Goal: Book appointment/travel/reservation

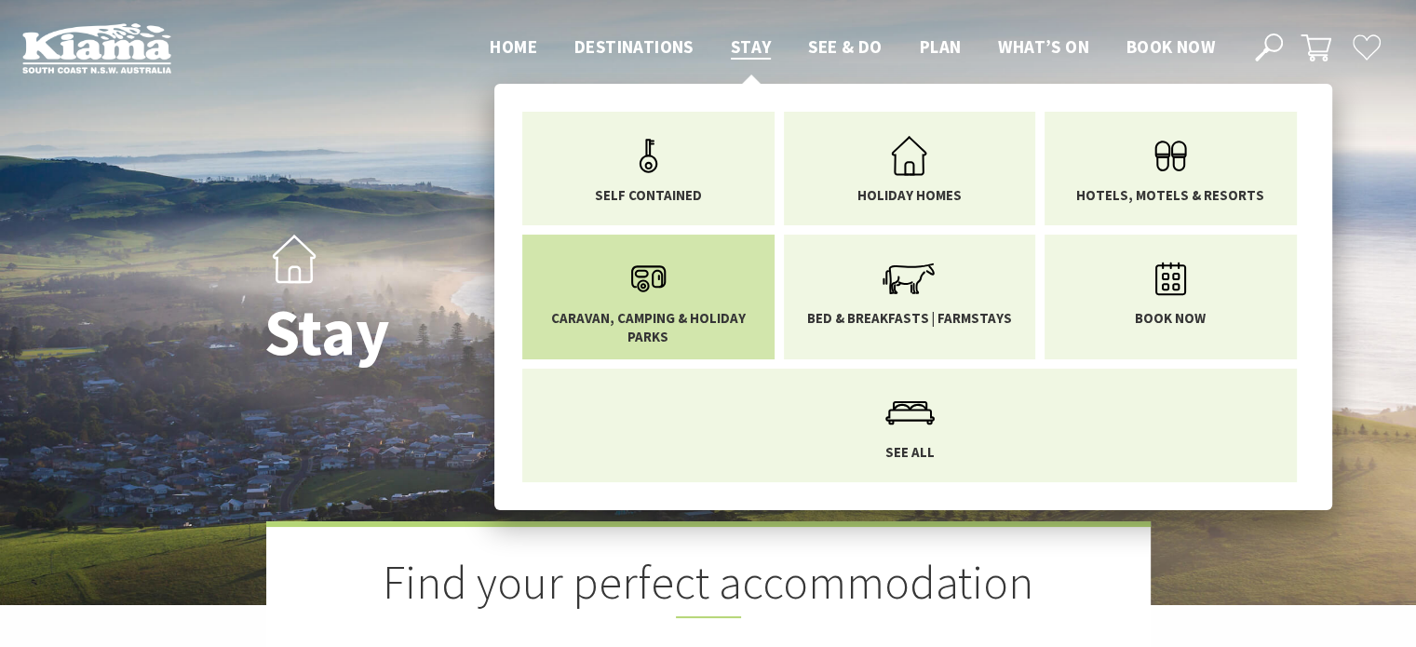
click at [694, 317] on span "Caravan, Camping & Holiday Parks" at bounding box center [648, 327] width 224 height 36
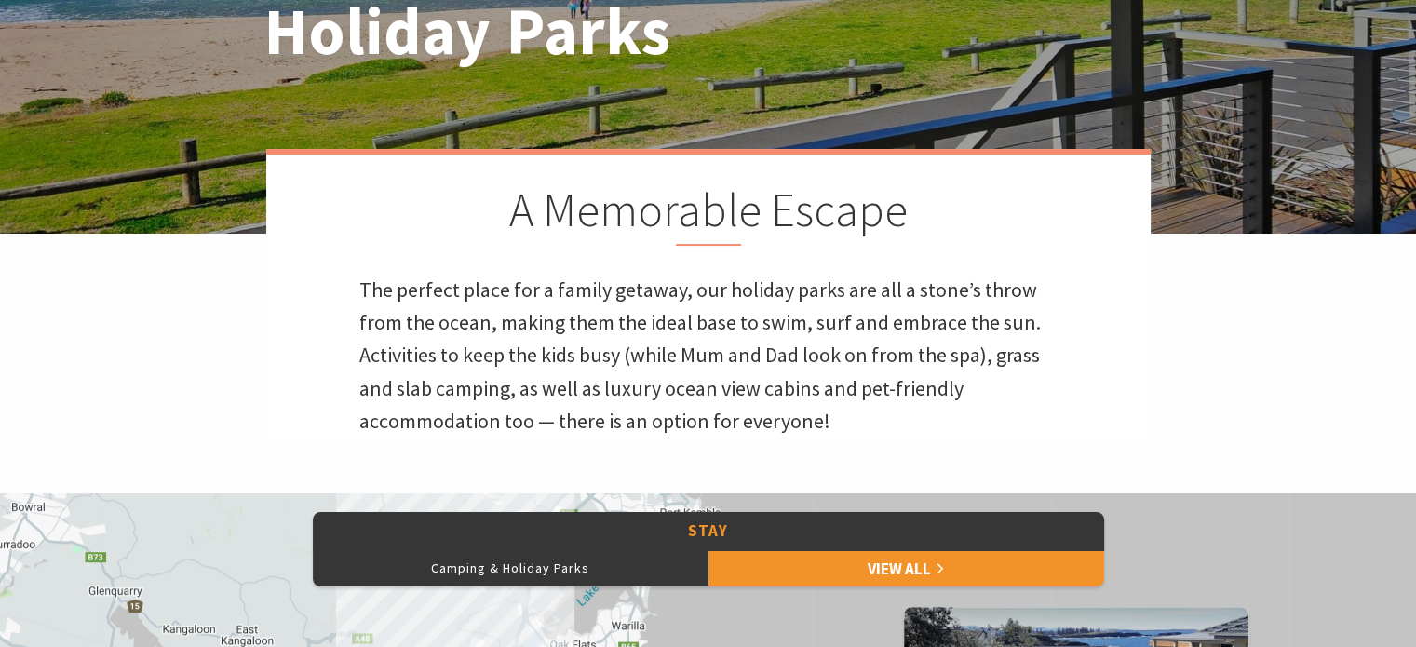
scroll to position [838, 0]
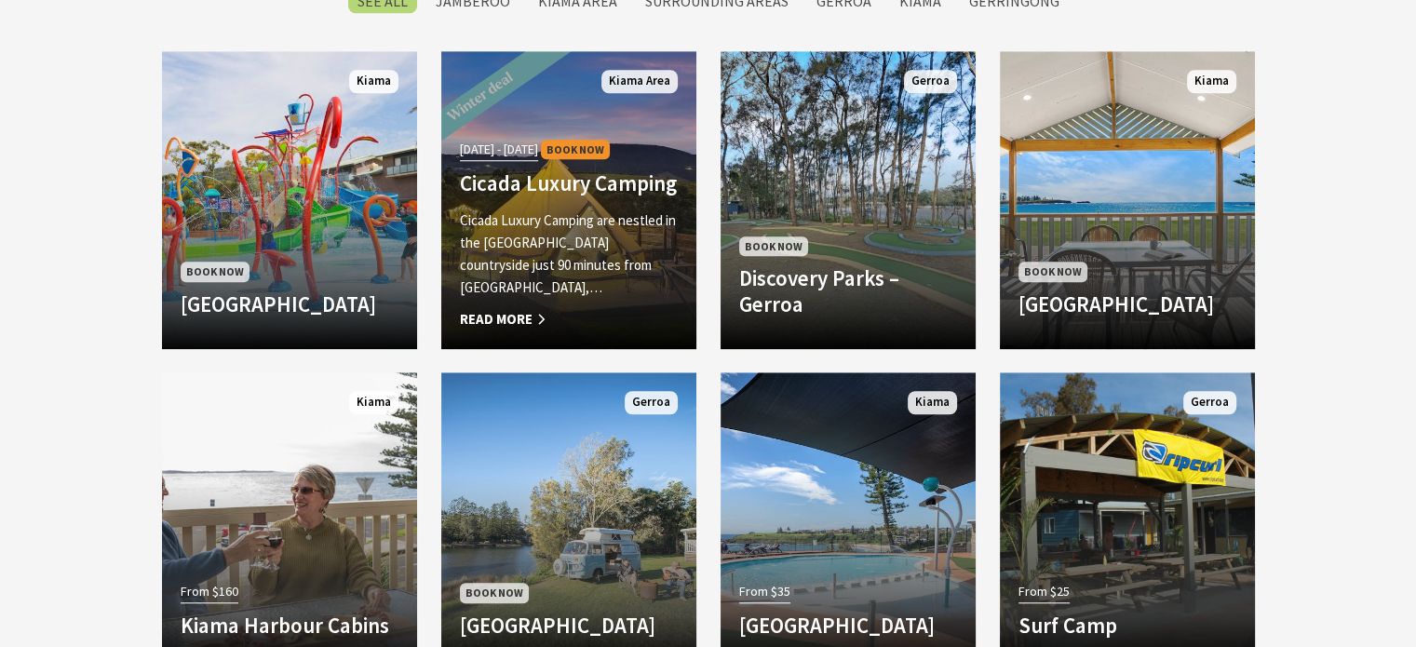
scroll to position [1676, 0]
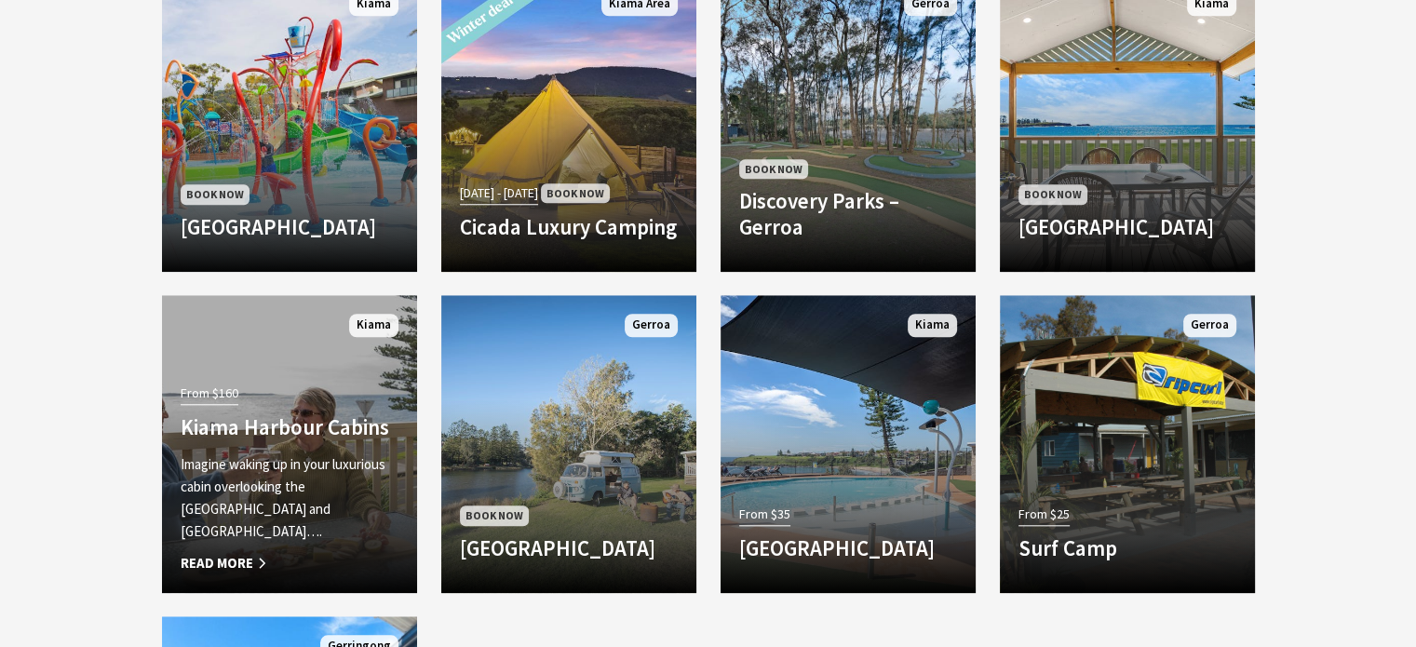
click at [329, 440] on h4 "Kiama Harbour Cabins" at bounding box center [290, 427] width 218 height 26
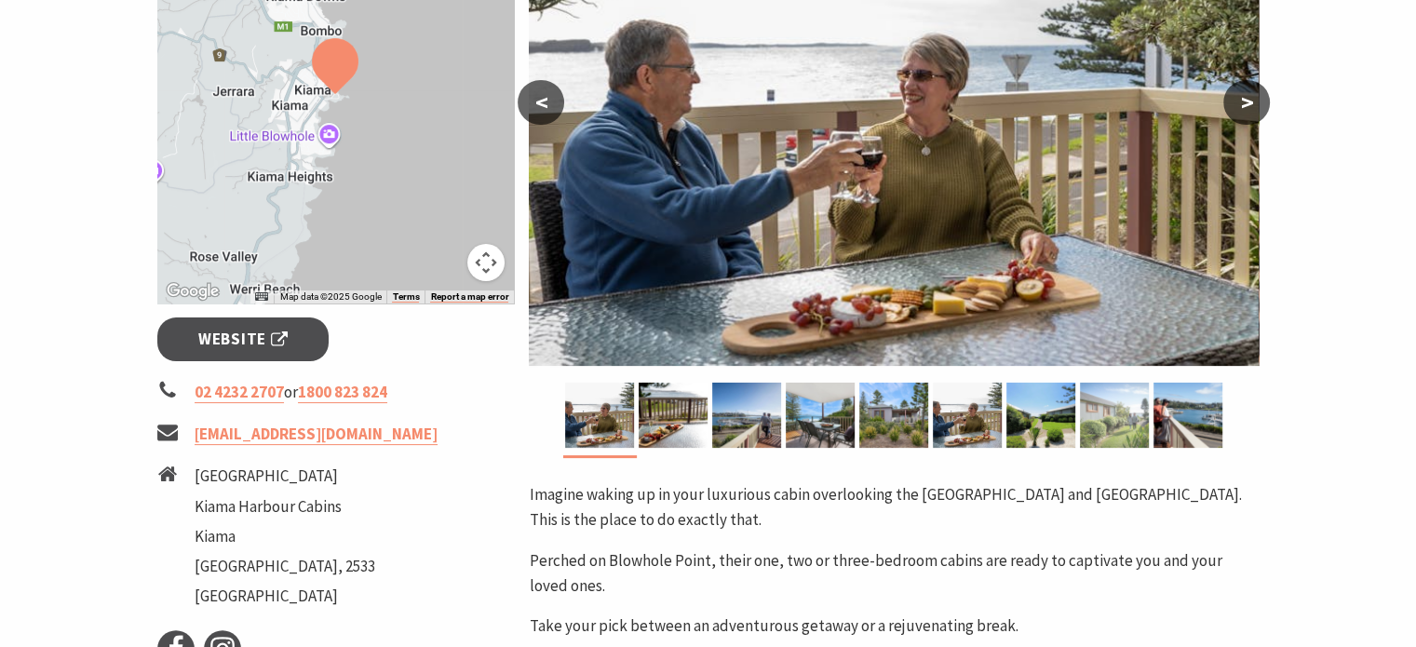
scroll to position [652, 0]
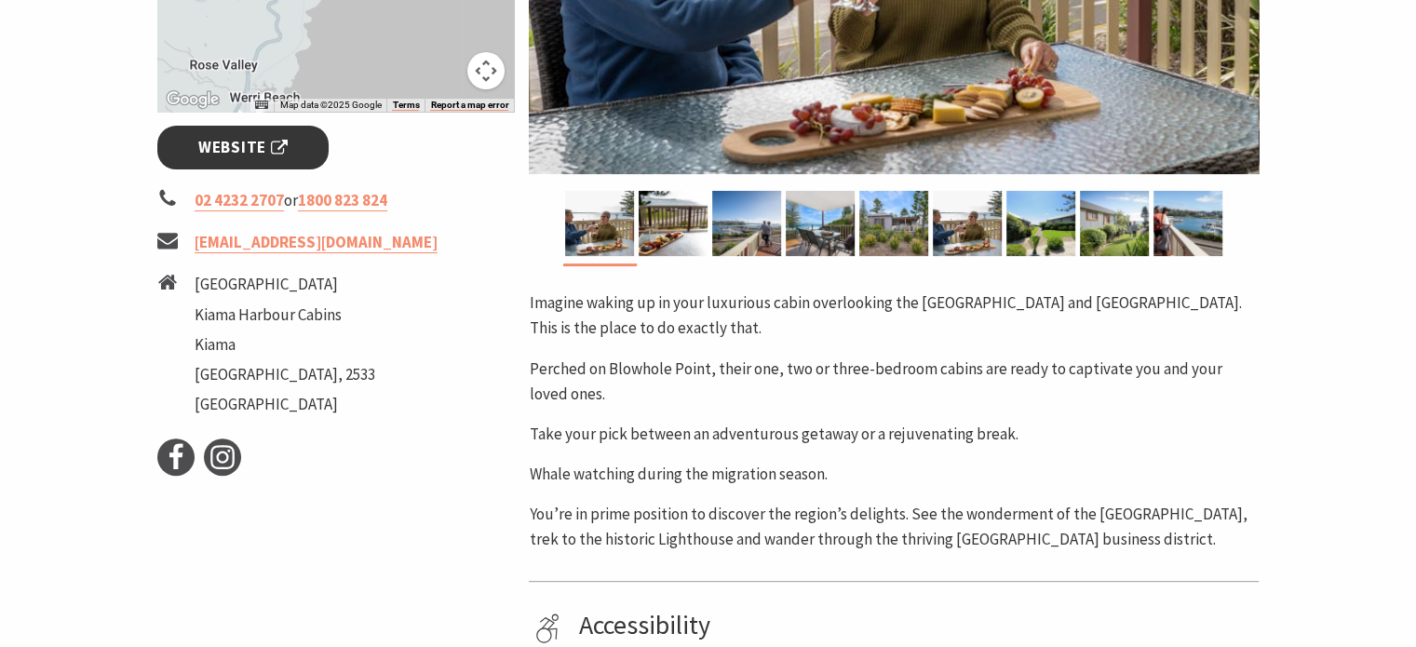
click at [224, 148] on span "Website" at bounding box center [242, 147] width 89 height 25
